Goal: Task Accomplishment & Management: Complete application form

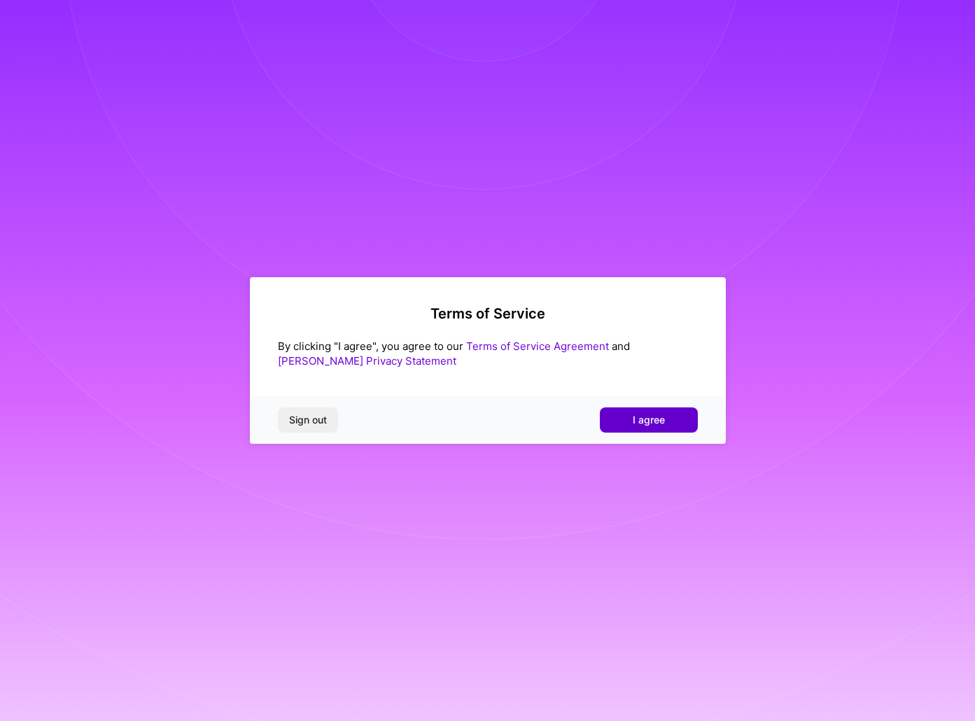
click at [623, 413] on button "I agree" at bounding box center [649, 419] width 98 height 25
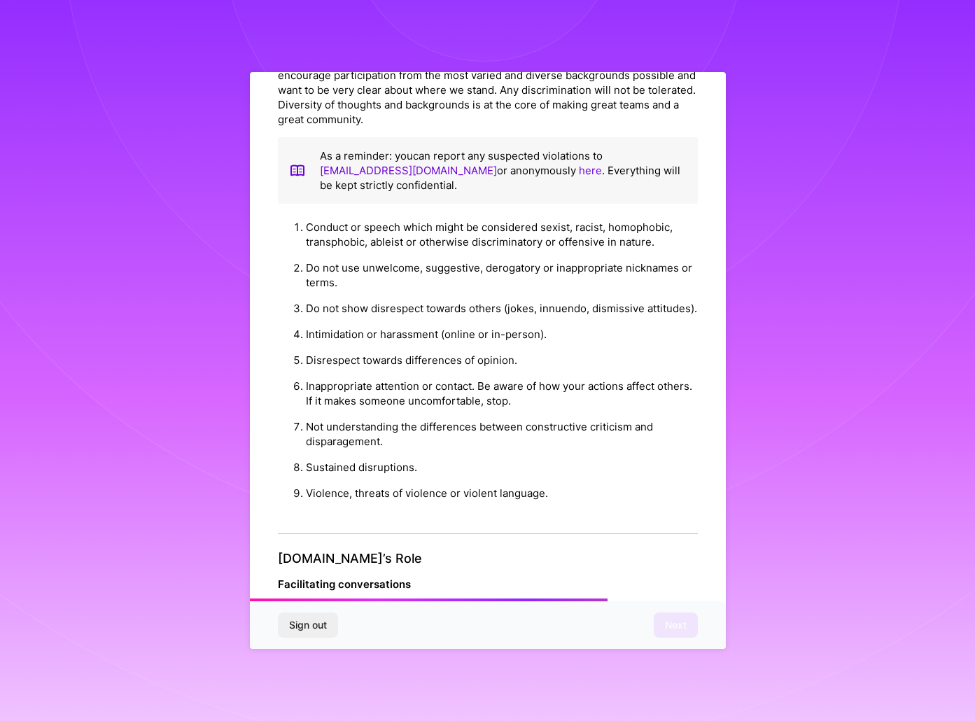
scroll to position [1434, 0]
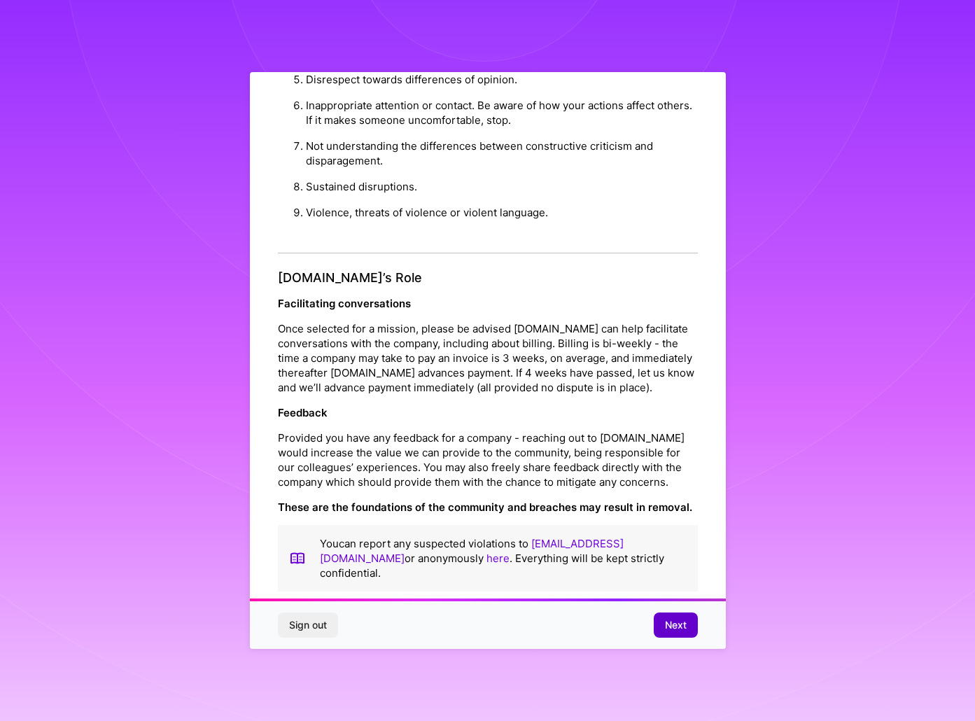
click at [680, 615] on button "Next" at bounding box center [676, 625] width 44 height 25
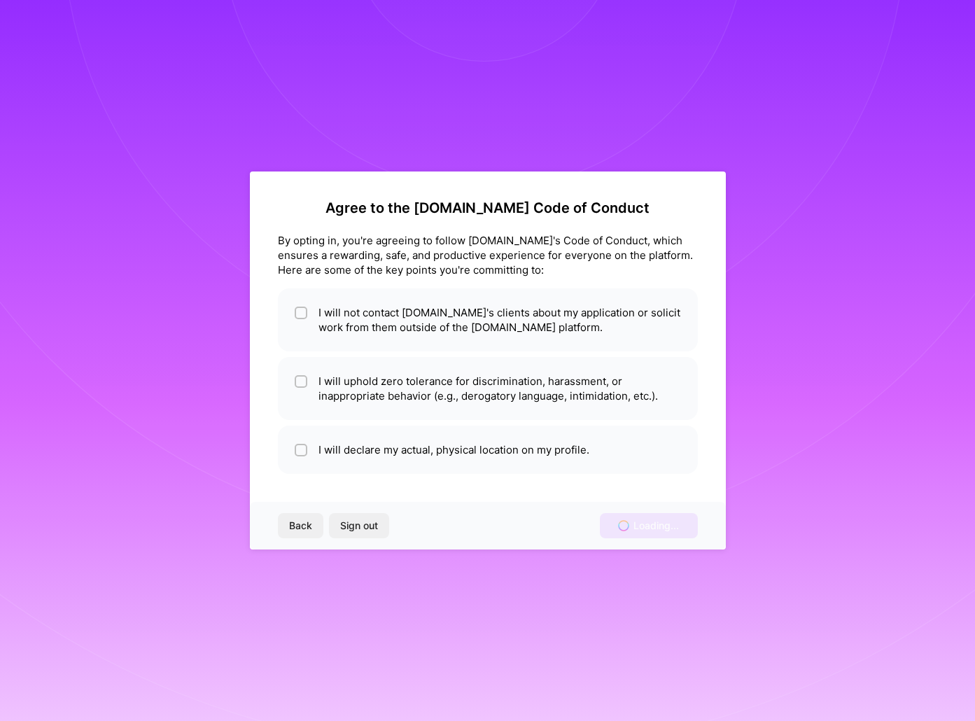
scroll to position [0, 0]
click at [321, 319] on li "I will not contact [DOMAIN_NAME]'s clients about my application or solicit work…" at bounding box center [488, 319] width 420 height 63
checkbox input "true"
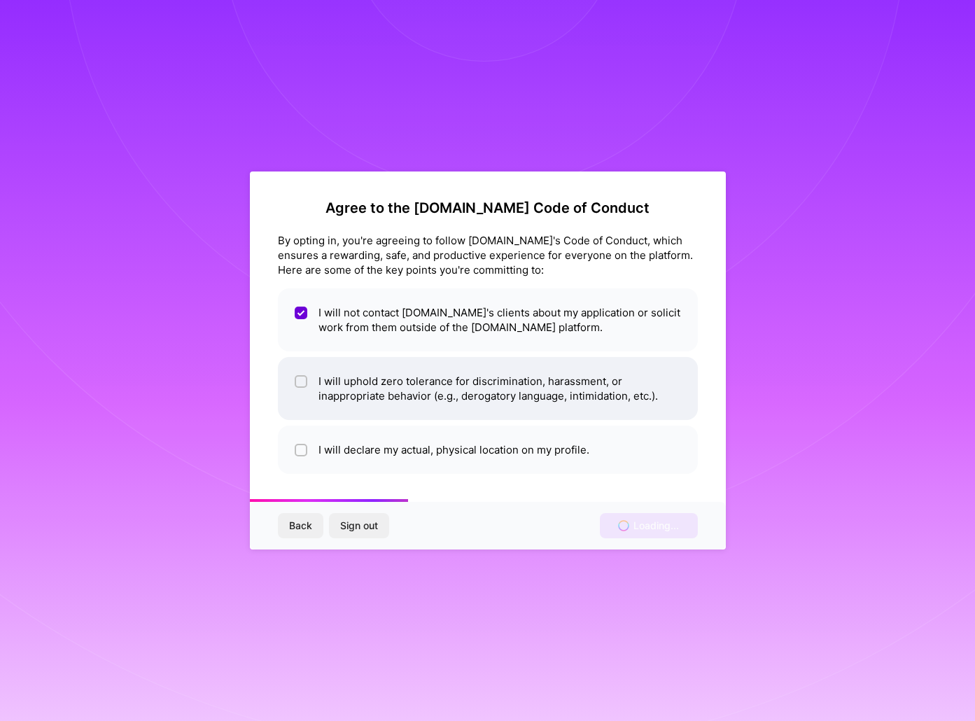
click at [365, 370] on li "I will uphold zero tolerance for discrimination, harassment, or inappropriate b…" at bounding box center [488, 388] width 420 height 63
checkbox input "true"
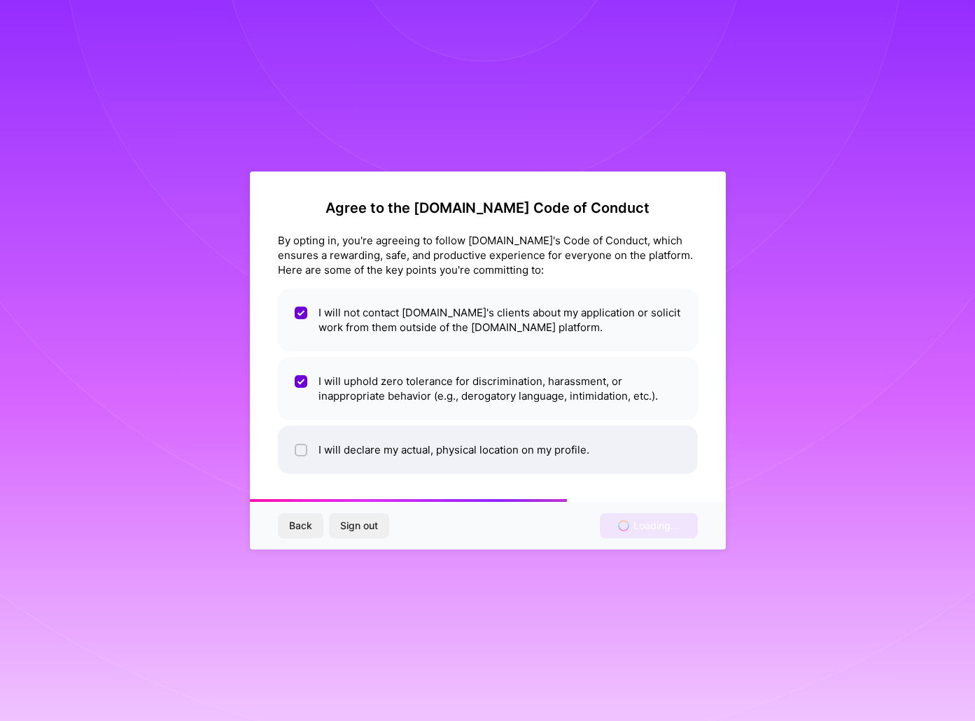
click at [405, 435] on li "I will declare my actual, physical location on my profile." at bounding box center [488, 450] width 420 height 48
checkbox input "true"
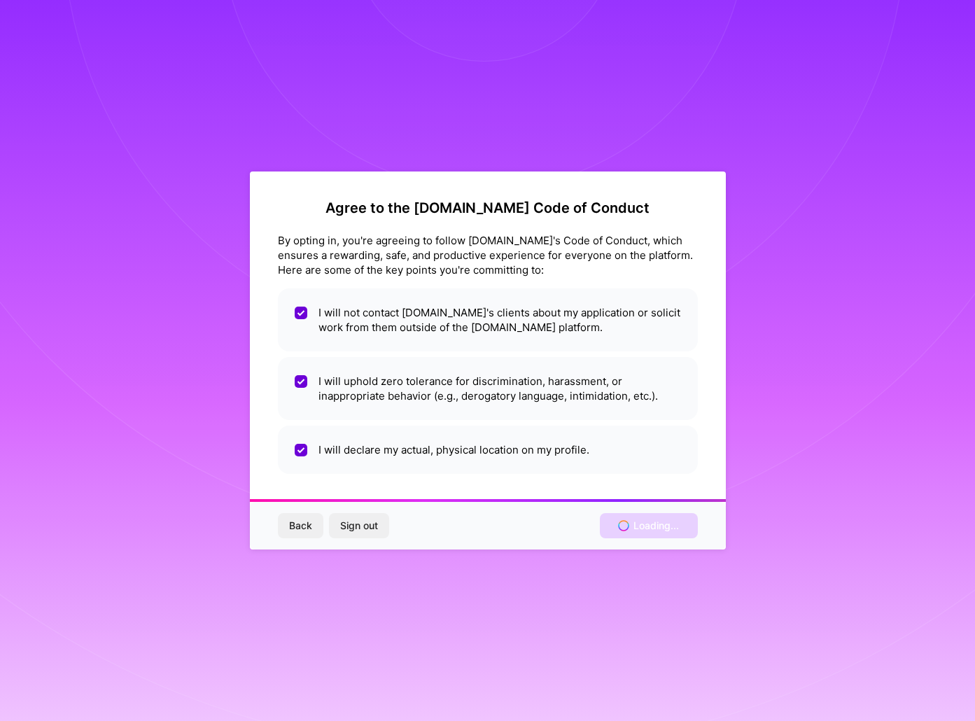
click at [522, 492] on div "Agree to the A.Team Code of Conduct By opting in, you're agreeing to follow A.T…" at bounding box center [488, 361] width 476 height 378
click at [655, 524] on div "Back Sign out Loading..." at bounding box center [488, 526] width 476 height 48
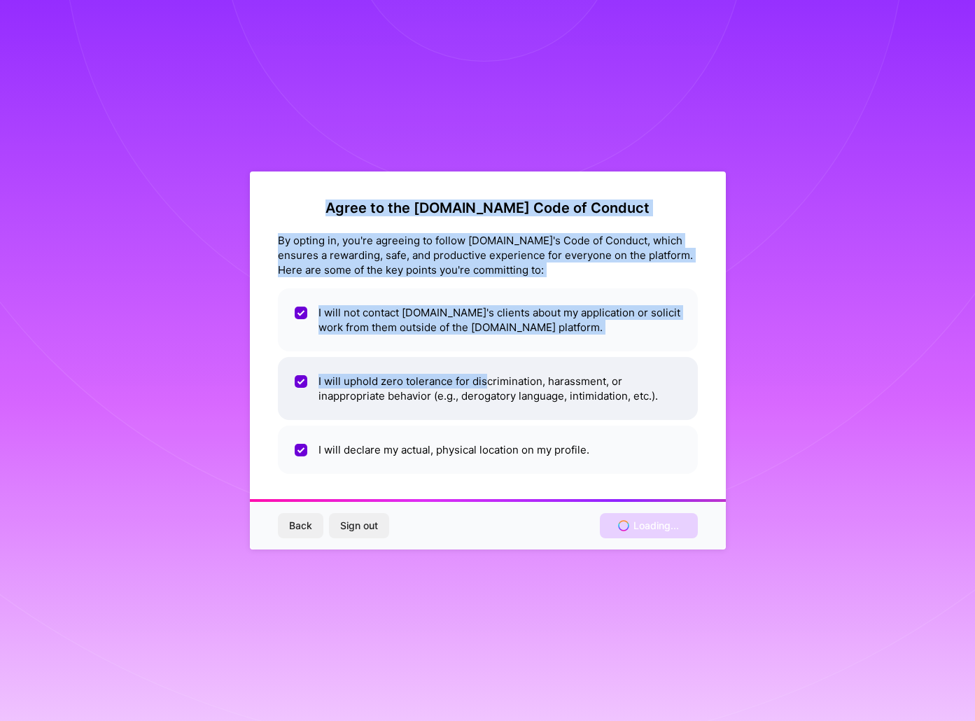
drag, startPoint x: 405, startPoint y: 120, endPoint x: 485, endPoint y: 386, distance: 277.7
click at [485, 385] on div "Agree to the [DOMAIN_NAME] Code of Conduct By opting in, you're agreeing to fol…" at bounding box center [487, 360] width 975 height 721
click at [449, 214] on h2 "Agree to the [DOMAIN_NAME] Code of Conduct" at bounding box center [488, 208] width 420 height 17
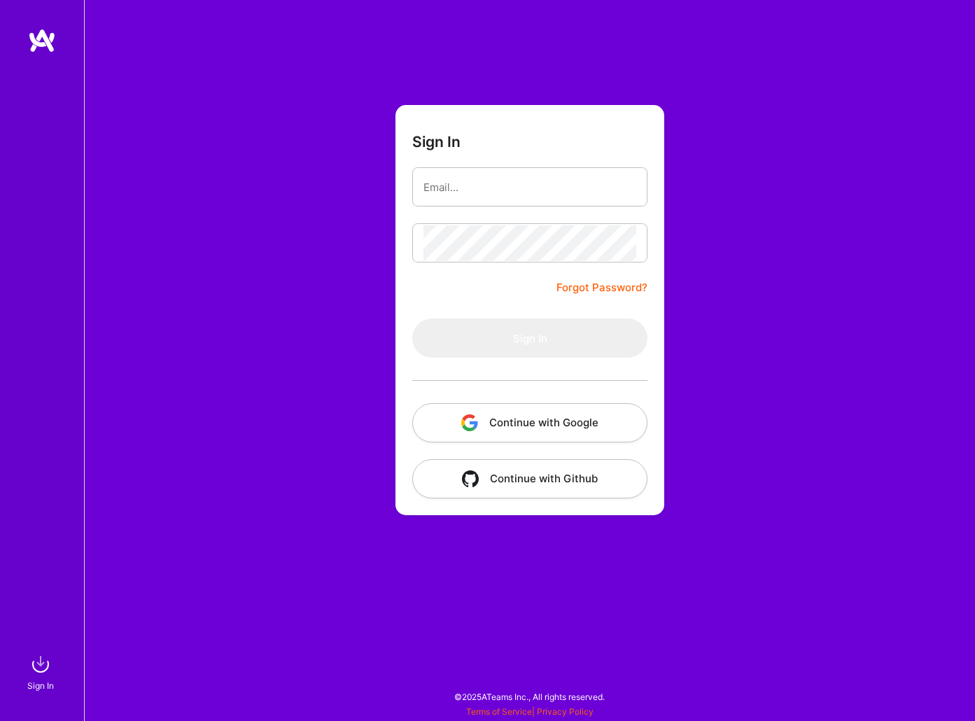
click at [510, 414] on button "Continue with Google" at bounding box center [529, 422] width 235 height 39
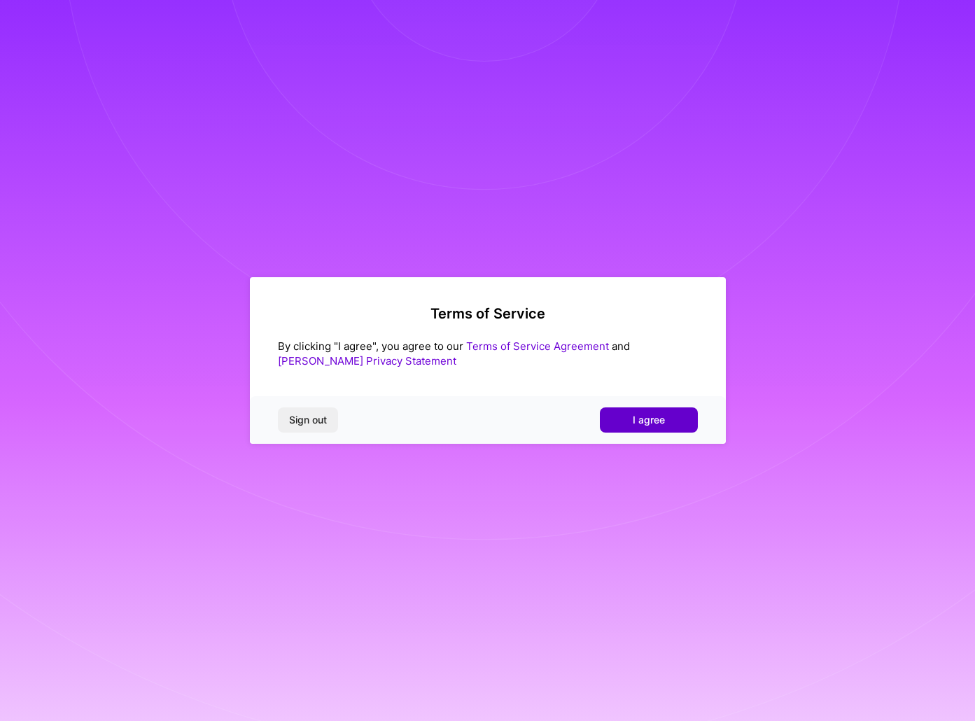
click at [641, 429] on button "I agree" at bounding box center [649, 419] width 98 height 25
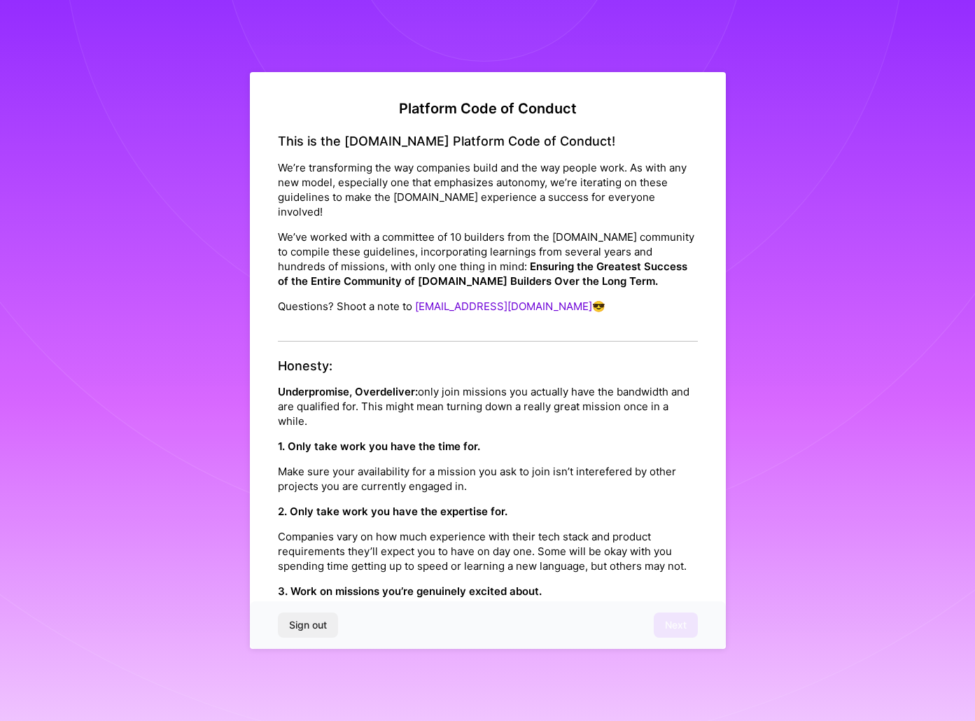
scroll to position [1434, 0]
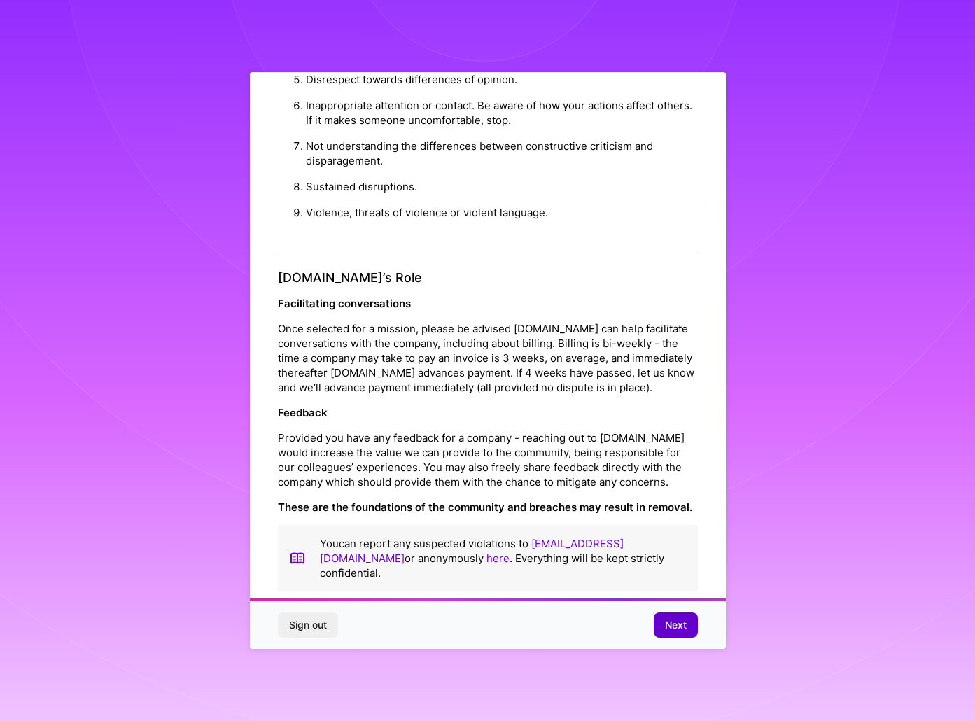
click at [667, 627] on span "Next" at bounding box center [676, 625] width 22 height 14
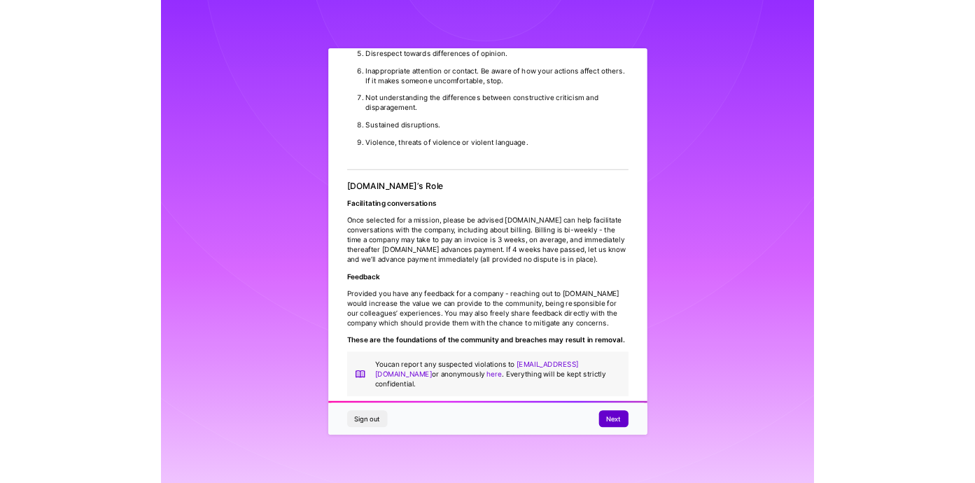
scroll to position [0, 0]
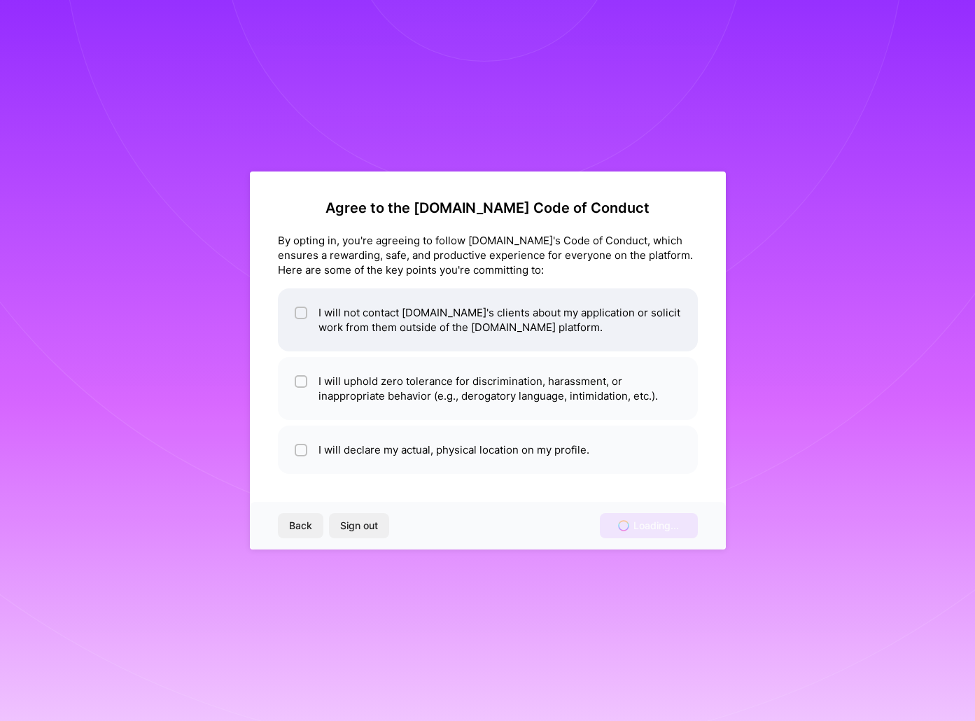
click at [296, 316] on div at bounding box center [301, 313] width 13 height 13
checkbox input "true"
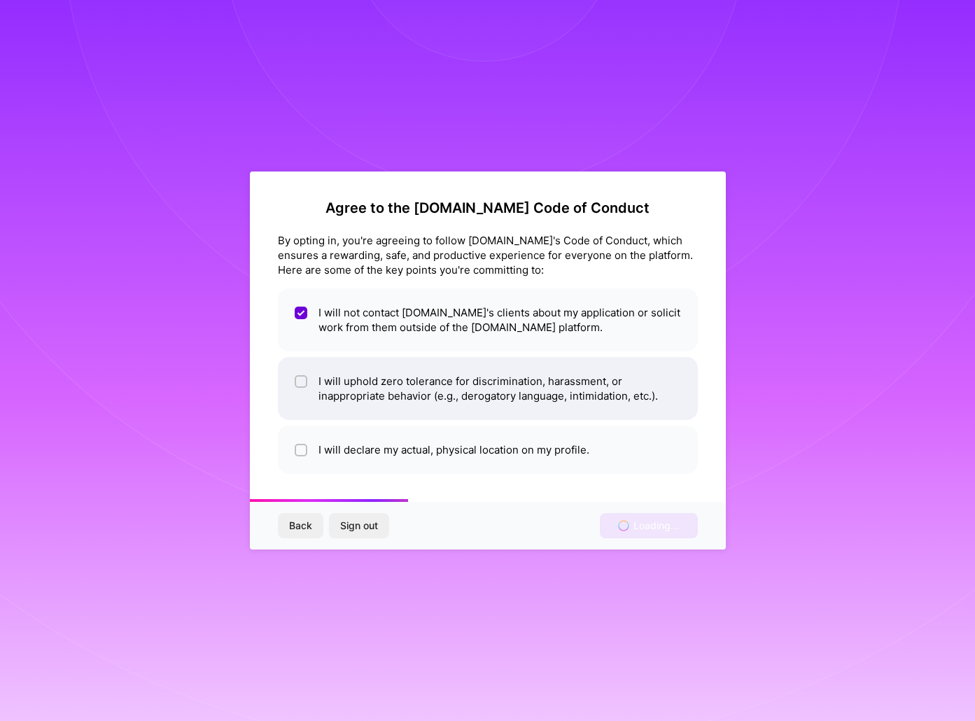
click at [301, 369] on li "I will uphold zero tolerance for discrimination, harassment, or inappropriate b…" at bounding box center [488, 388] width 420 height 63
checkbox input "true"
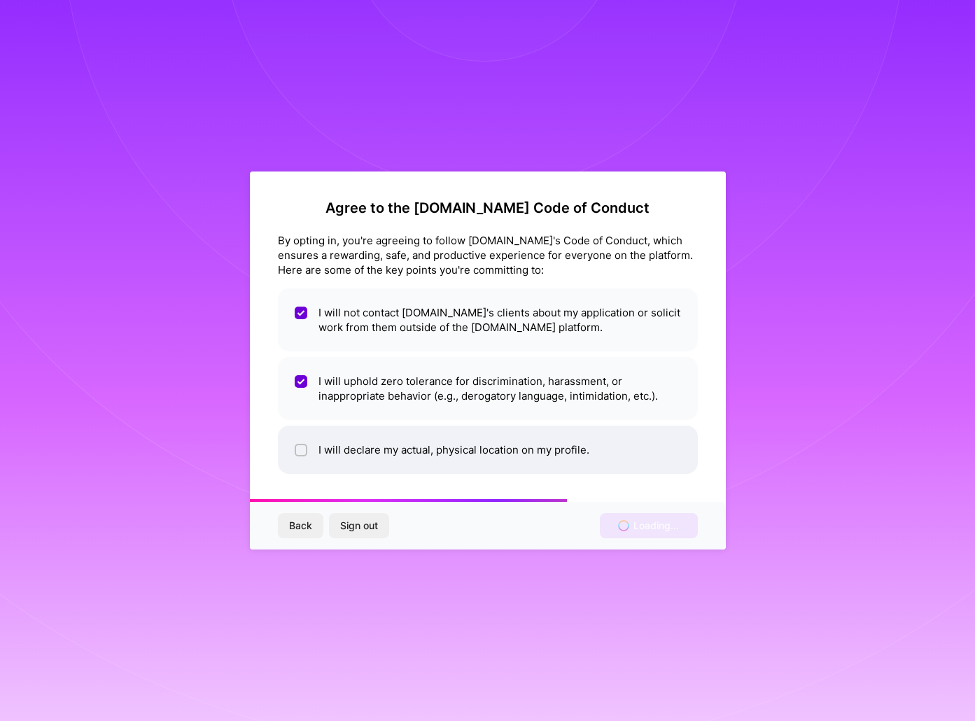
click at [302, 434] on li "I will declare my actual, physical location on my profile." at bounding box center [488, 450] width 420 height 48
checkbox input "true"
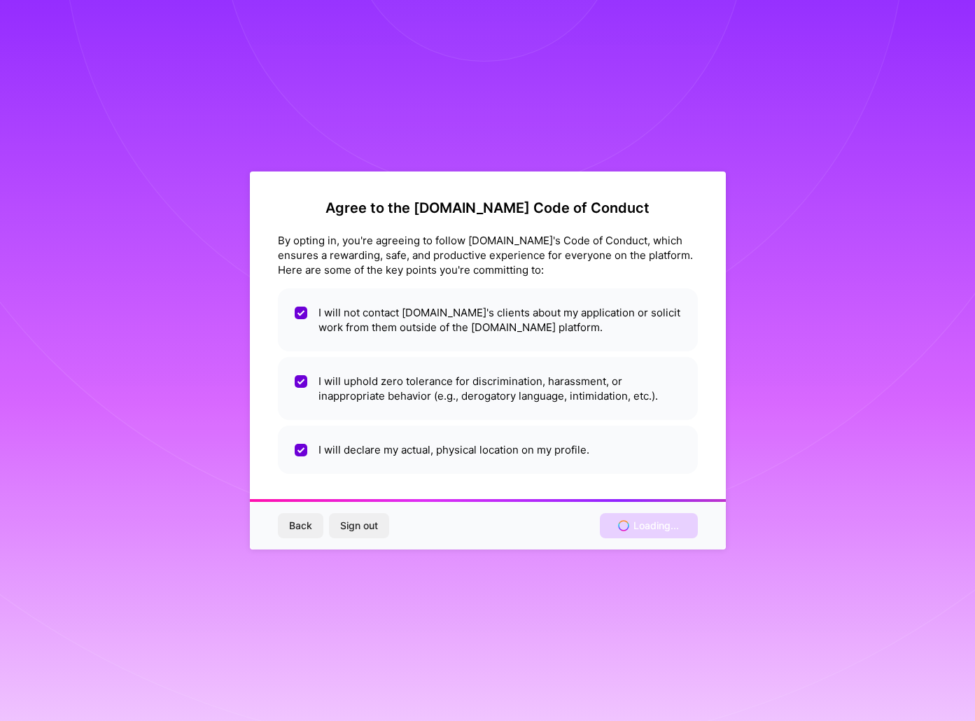
click at [626, 538] on div "Back Sign out Loading..." at bounding box center [488, 526] width 476 height 48
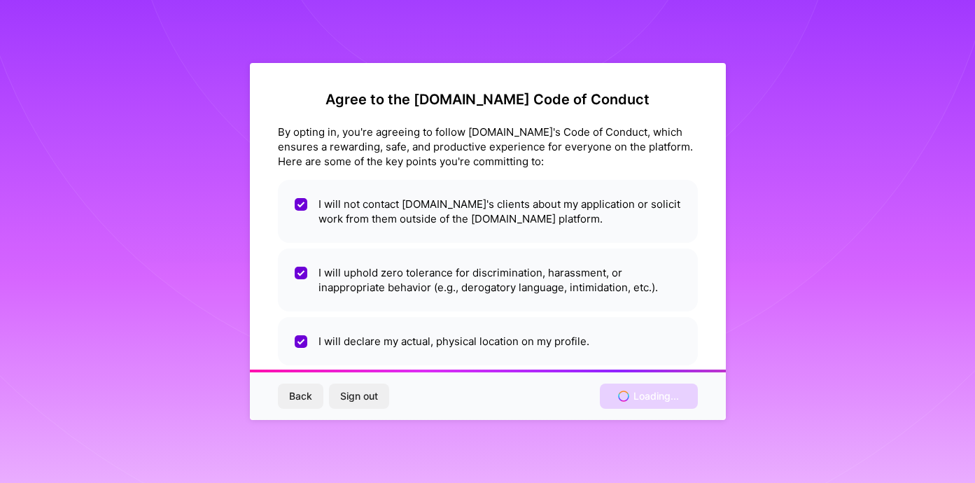
click at [642, 388] on div "Back Sign out Loading..." at bounding box center [488, 396] width 476 height 48
